Goal: Information Seeking & Learning: Learn about a topic

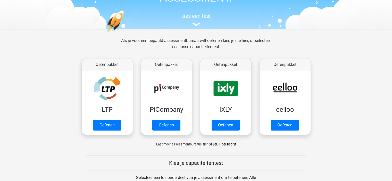
scroll to position [57, 0]
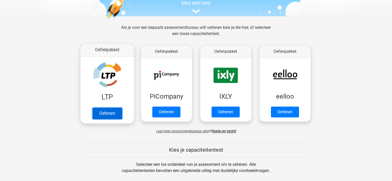
click at [106, 113] on link "Oefenen" at bounding box center [106, 113] width 29 height 11
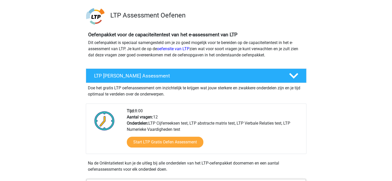
scroll to position [47, 0]
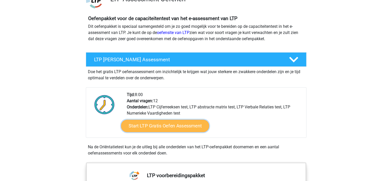
click at [147, 128] on link "Start LTP Gratis Oefen Assessment" at bounding box center [165, 126] width 88 height 12
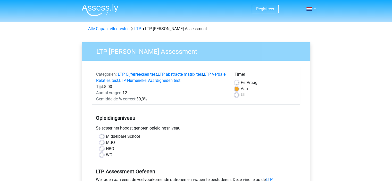
click at [240, 82] on label "Per Vraag" at bounding box center [248, 83] width 17 height 6
click at [237, 82] on input "Per Vraag" at bounding box center [236, 82] width 4 height 5
radio input "true"
click at [106, 155] on label "WO" at bounding box center [109, 155] width 6 height 6
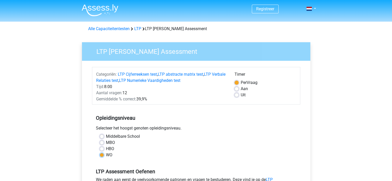
click at [101, 155] on input "WO" at bounding box center [102, 154] width 4 height 5
radio input "true"
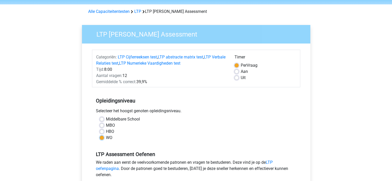
scroll to position [74, 0]
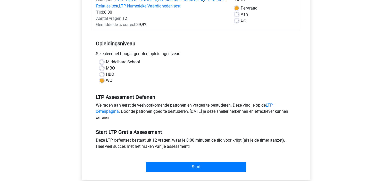
click at [67, 149] on div "Registreer" at bounding box center [196, 128] width 392 height 405
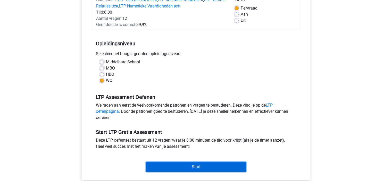
click at [190, 164] on input "Start" at bounding box center [196, 167] width 100 height 10
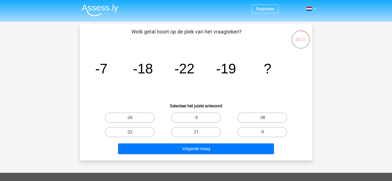
click at [204, 117] on label "-5" at bounding box center [196, 117] width 50 height 10
click at [199, 118] on input "-5" at bounding box center [197, 119] width 3 height 3
radio input "true"
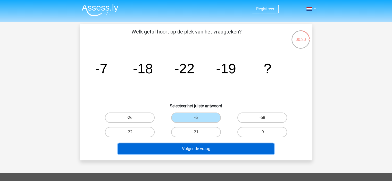
click at [223, 150] on button "Volgende vraag" at bounding box center [196, 148] width 156 height 11
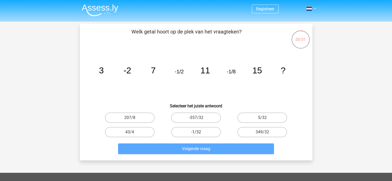
click at [203, 132] on label "-1/32" at bounding box center [196, 132] width 50 height 10
click at [199, 132] on input "-1/32" at bounding box center [197, 133] width 3 height 3
radio input "true"
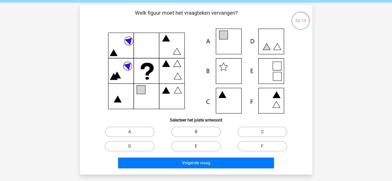
scroll to position [17, 0]
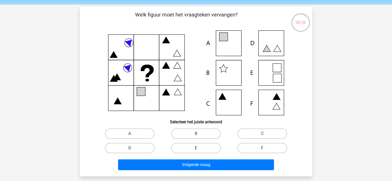
click at [200, 152] on label "E" at bounding box center [196, 148] width 50 height 10
click at [199, 151] on input "E" at bounding box center [197, 149] width 3 height 3
radio input "true"
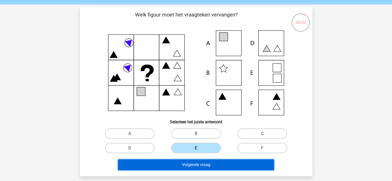
click at [211, 166] on button "Volgende vraag" at bounding box center [196, 164] width 156 height 11
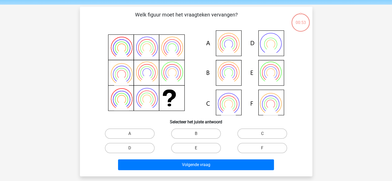
scroll to position [24, 0]
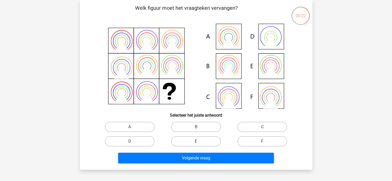
click at [196, 144] on input "E" at bounding box center [197, 142] width 3 height 3
radio input "true"
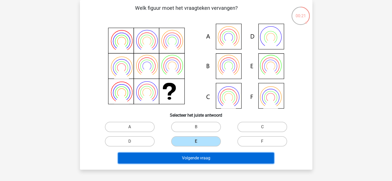
click at [213, 159] on button "Volgende vraag" at bounding box center [196, 158] width 156 height 11
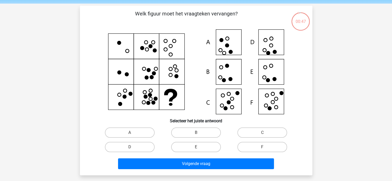
scroll to position [15, 0]
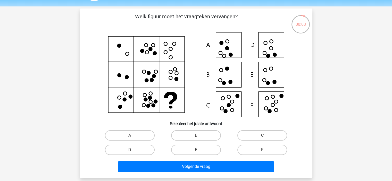
click at [263, 150] on input "F" at bounding box center [263, 151] width 3 height 3
radio input "true"
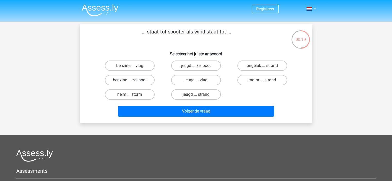
click at [143, 81] on label "benzine ... zeilboot" at bounding box center [130, 80] width 50 height 10
click at [133, 81] on input "benzine ... zeilboot" at bounding box center [130, 81] width 3 height 3
radio input "true"
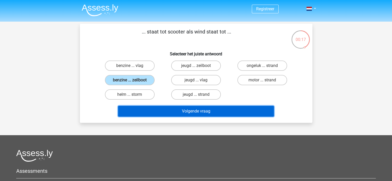
click at [178, 111] on button "Volgende vraag" at bounding box center [196, 111] width 156 height 11
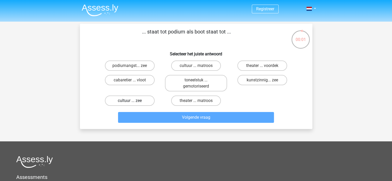
click at [130, 100] on label "cultuur ... zee" at bounding box center [130, 101] width 50 height 10
click at [130, 101] on input "cultuur ... zee" at bounding box center [130, 102] width 3 height 3
radio input "true"
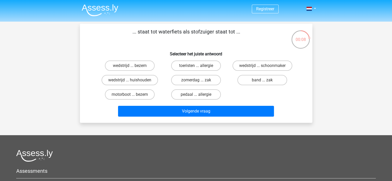
click at [132, 95] on input "motorboot ... bezem" at bounding box center [130, 95] width 3 height 3
radio input "true"
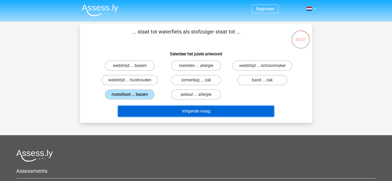
click at [172, 110] on button "Volgende vraag" at bounding box center [196, 111] width 156 height 11
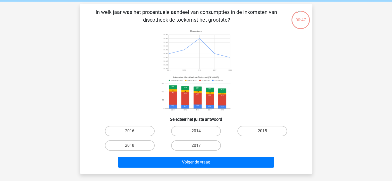
scroll to position [19, 0]
click at [206, 128] on label "2014" at bounding box center [196, 131] width 50 height 10
click at [199, 131] on input "2014" at bounding box center [197, 132] width 3 height 3
radio input "true"
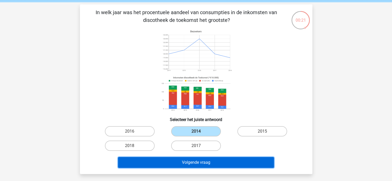
click at [232, 166] on button "Volgende vraag" at bounding box center [196, 162] width 156 height 11
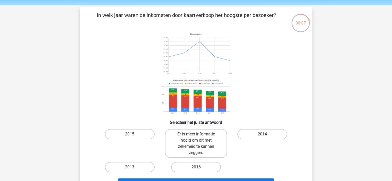
scroll to position [21, 0]
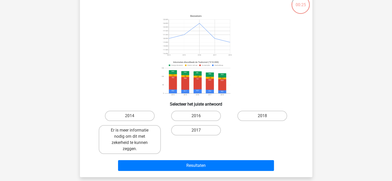
scroll to position [35, 0]
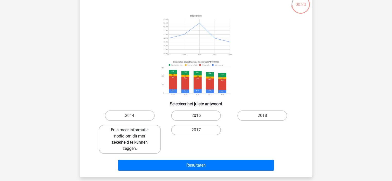
click at [143, 143] on label "Er is meer informatie nodig om dit met zekerheid te kunnen zeggen." at bounding box center [130, 139] width 62 height 29
click at [133, 133] on input "Er is meer informatie nodig om dit met zekerheid te kunnen zeggen." at bounding box center [130, 131] width 3 height 3
radio input "true"
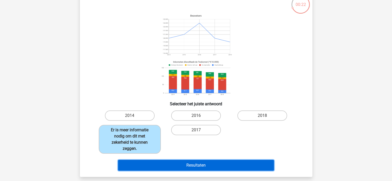
click at [207, 165] on button "Resultaten" at bounding box center [196, 165] width 156 height 11
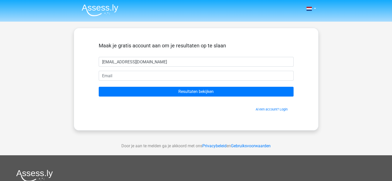
type input "[EMAIL_ADDRESS][DOMAIN_NAME]"
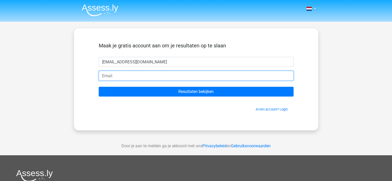
click at [114, 74] on input "email" at bounding box center [196, 76] width 195 height 10
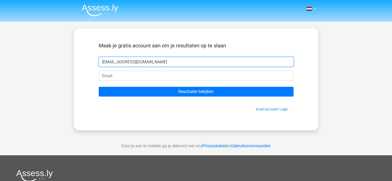
click at [155, 64] on input "femkeplat3@gmail.com" at bounding box center [196, 62] width 195 height 10
drag, startPoint x: 155, startPoint y: 64, endPoint x: 97, endPoint y: 62, distance: 58.2
click at [97, 62] on div "femkeplat3@gmail.com" at bounding box center [196, 62] width 202 height 10
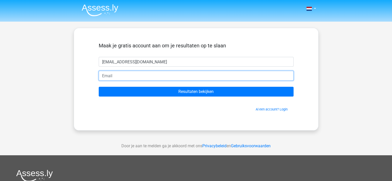
click at [115, 75] on input "email" at bounding box center [196, 76] width 195 height 10
paste input "femkeplat3@gmail.com"
type input "femkeplat3@gmail.com"
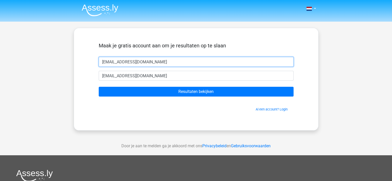
drag, startPoint x: 148, startPoint y: 62, endPoint x: 62, endPoint y: 63, distance: 86.0
click at [62, 63] on div "Nederlands English" at bounding box center [196, 145] width 392 height 291
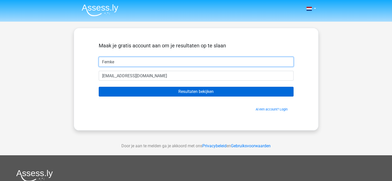
type input "Femke"
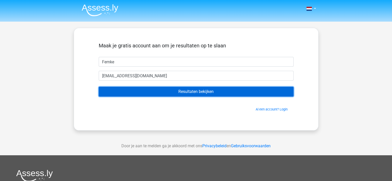
click at [130, 90] on input "Resultaten bekijken" at bounding box center [196, 92] width 195 height 10
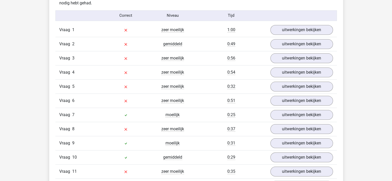
scroll to position [558, 0]
